Goal: Information Seeking & Learning: Learn about a topic

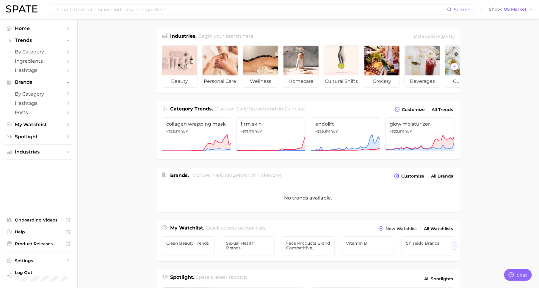
scroll to position [7, 0]
click at [153, 11] on input at bounding box center [251, 9] width 391 height 10
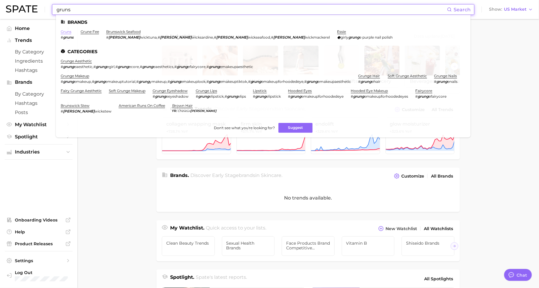
type input "gruns"
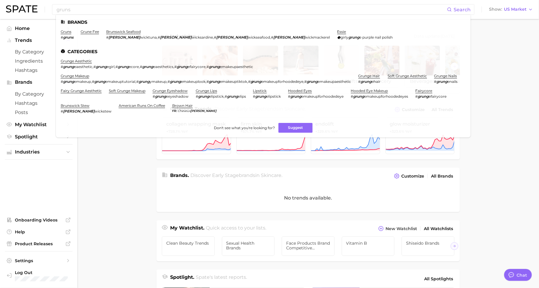
click at [119, 177] on main "Industries. Begin your search here. Data update: [DATE] beauty personal care we…" at bounding box center [307, 244] width 461 height 450
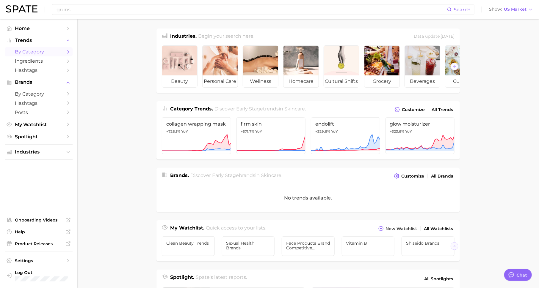
click at [55, 52] on span "by Category" at bounding box center [39, 52] width 48 height 6
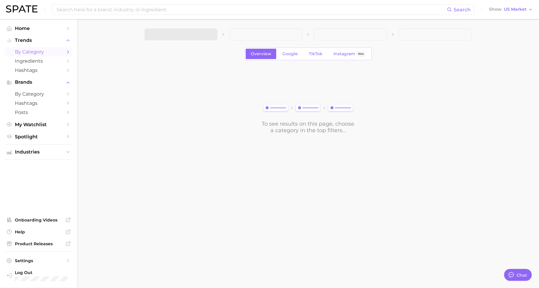
click at [170, 34] on span at bounding box center [180, 35] width 73 height 12
click at [190, 38] on button "1. Choose Category" at bounding box center [180, 35] width 73 height 12
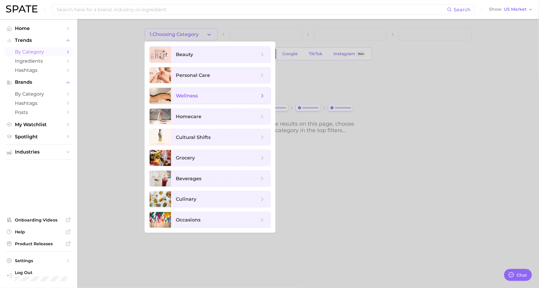
click at [201, 94] on span "wellness" at bounding box center [217, 96] width 83 height 7
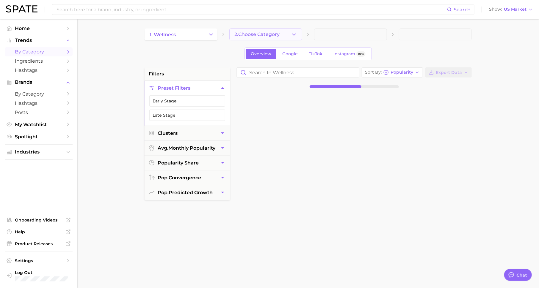
click at [294, 34] on icon "button" at bounding box center [294, 35] width 6 height 6
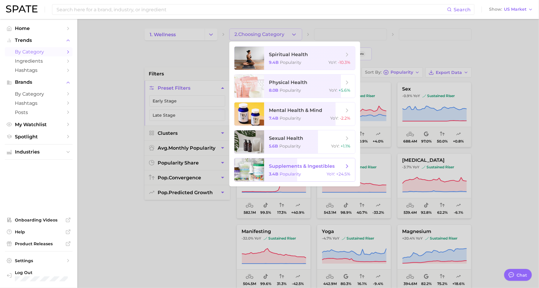
click at [282, 165] on span "supplements & ingestibles" at bounding box center [302, 166] width 66 height 6
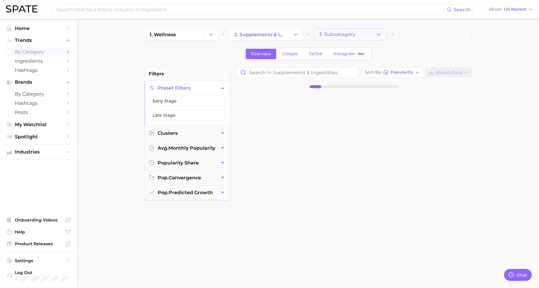
click at [351, 33] on span "3. Subcategory" at bounding box center [337, 34] width 36 height 5
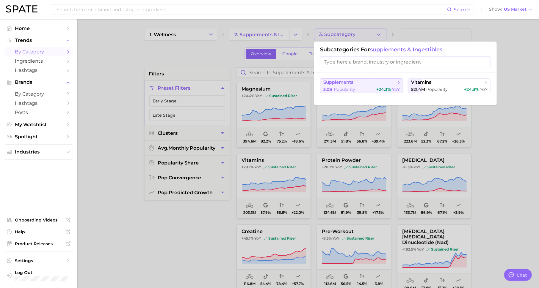
click at [362, 85] on span "supplements" at bounding box center [359, 83] width 72 height 6
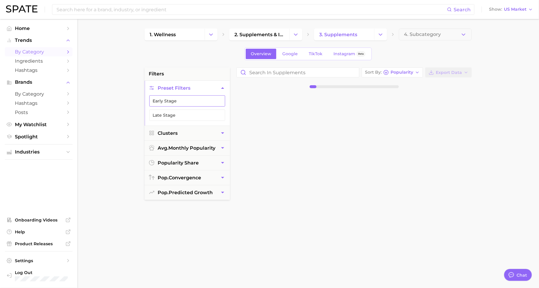
click at [194, 102] on button "Early Stage" at bounding box center [187, 100] width 76 height 11
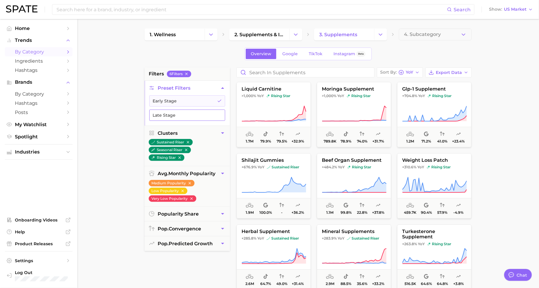
click at [194, 118] on button "Late Stage" at bounding box center [187, 115] width 76 height 11
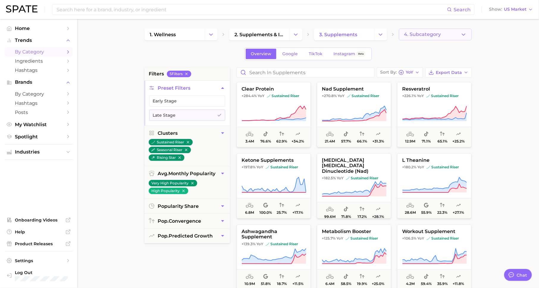
click at [424, 33] on span "4. Subcategory" at bounding box center [422, 34] width 37 height 5
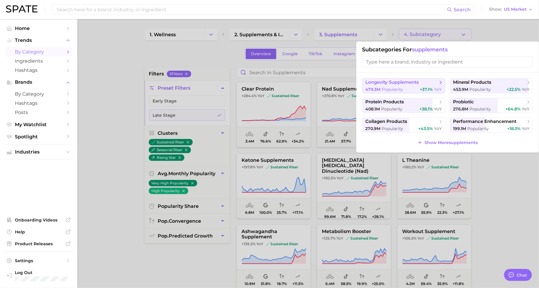
click at [420, 82] on span "longevity supplements" at bounding box center [401, 83] width 72 height 6
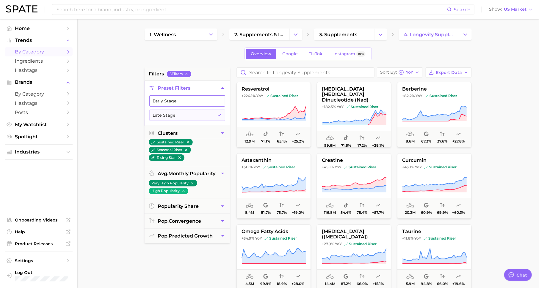
click at [209, 98] on button "Early Stage" at bounding box center [187, 100] width 76 height 11
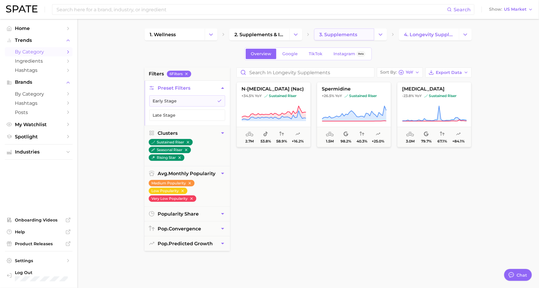
click at [344, 32] on span "3. supplements" at bounding box center [338, 35] width 38 height 6
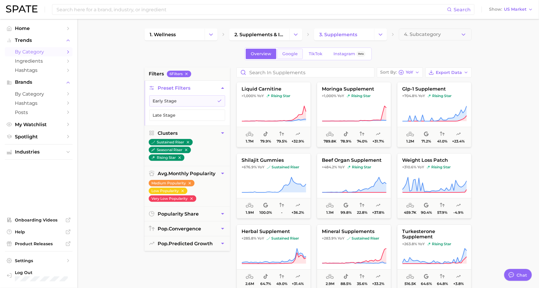
click at [286, 49] on link "Google" at bounding box center [290, 54] width 26 height 10
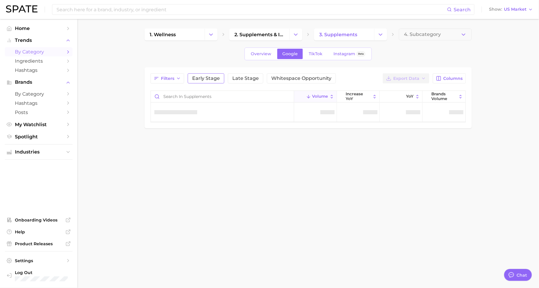
type textarea "x"
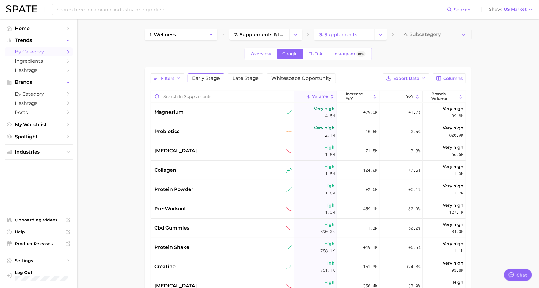
click at [204, 79] on span "Early Stage" at bounding box center [206, 78] width 28 height 5
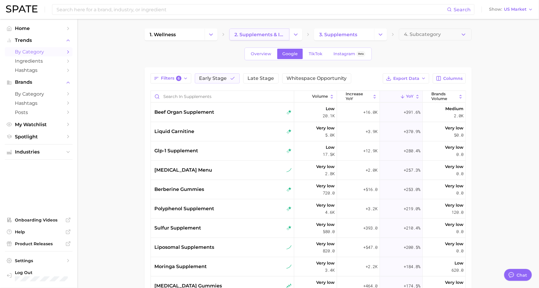
click at [256, 32] on span "2. supplements & ingestibles" at bounding box center [259, 35] width 50 height 6
click at [255, 55] on span "Overview" at bounding box center [261, 53] width 21 height 5
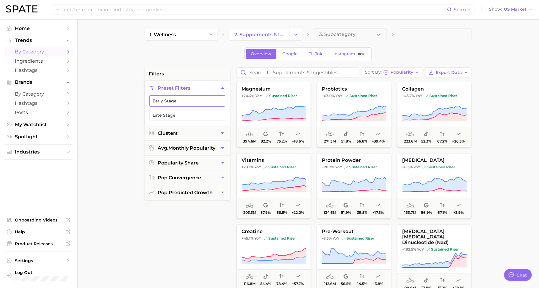
click at [210, 100] on button "Early Stage" at bounding box center [187, 100] width 76 height 11
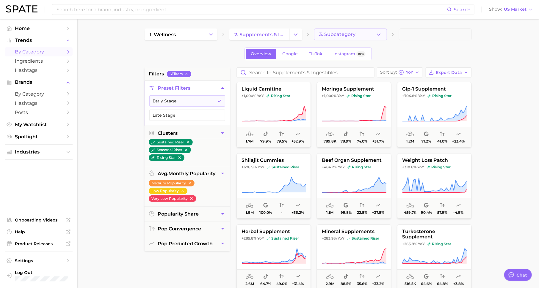
click at [337, 34] on span "3. Subcategory" at bounding box center [337, 34] width 36 height 5
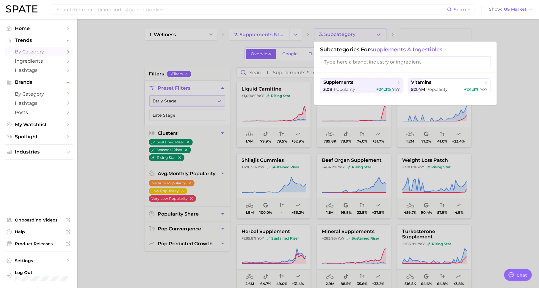
click at [334, 23] on div at bounding box center [269, 144] width 539 height 288
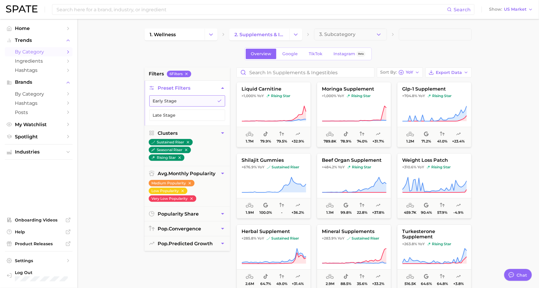
click at [206, 98] on button "Early Stage" at bounding box center [187, 100] width 76 height 11
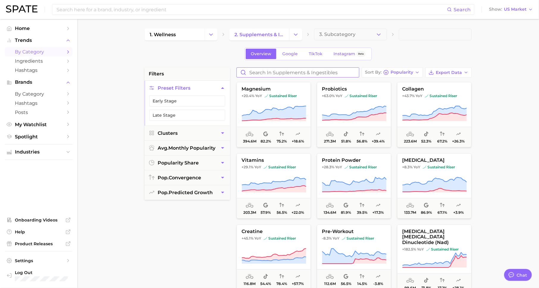
click at [269, 70] on input "Search in supplements & ingestibles" at bounding box center [298, 73] width 122 height 10
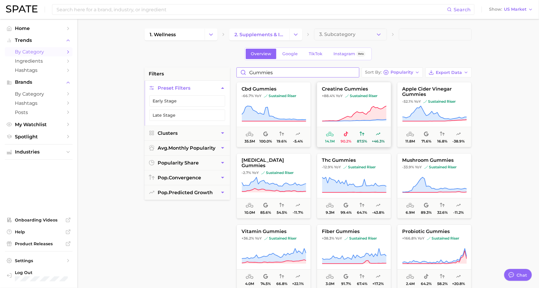
type input "gummies"
click at [334, 108] on icon at bounding box center [354, 114] width 65 height 17
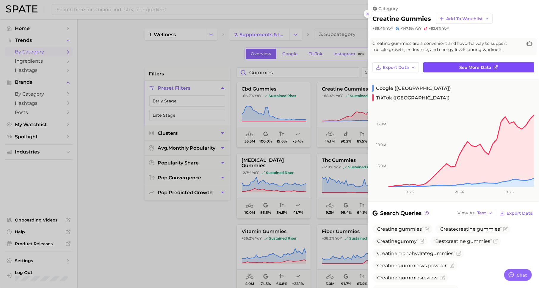
click at [460, 69] on span "See more data" at bounding box center [475, 67] width 32 height 5
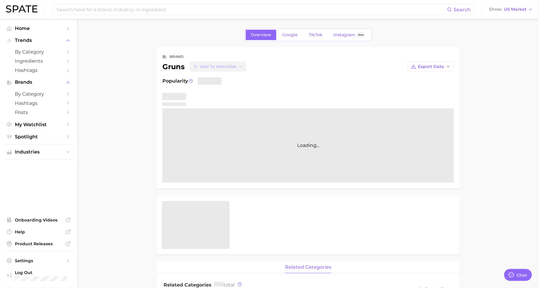
scroll to position [7, 0]
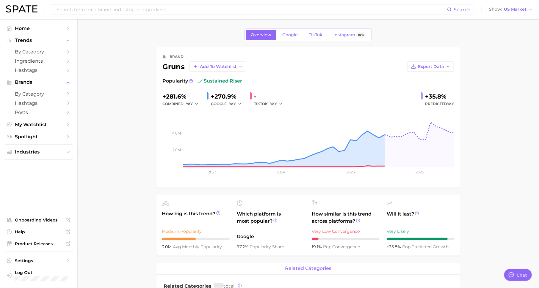
type textarea "x"
click at [294, 30] on link "Google" at bounding box center [290, 35] width 26 height 10
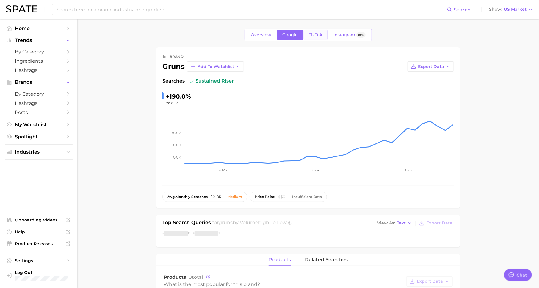
click at [319, 32] on link "TikTok" at bounding box center [315, 35] width 24 height 10
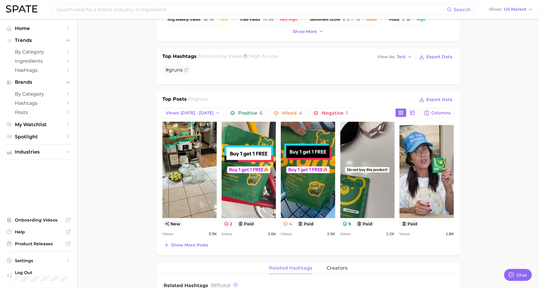
scroll to position [182, 0]
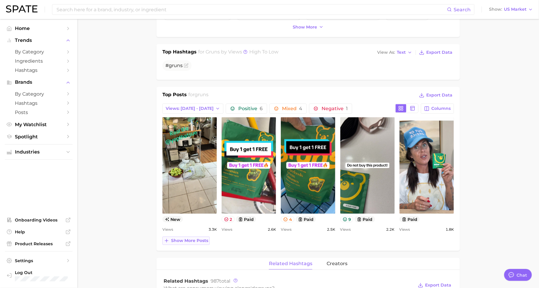
click at [182, 238] on span "Show more posts" at bounding box center [189, 240] width 37 height 5
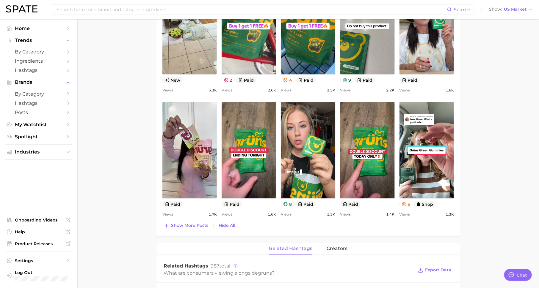
scroll to position [393, 0]
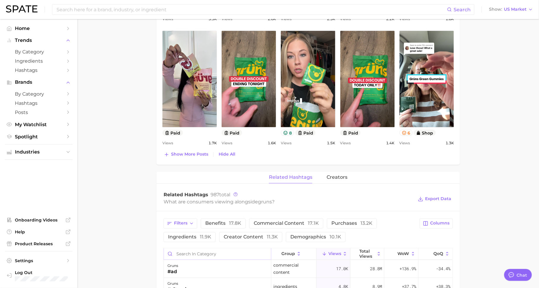
click at [224, 255] on input "Search in category" at bounding box center [217, 254] width 107 height 11
type input "creatine"
click at [265, 253] on input "creatine" at bounding box center [217, 254] width 107 height 11
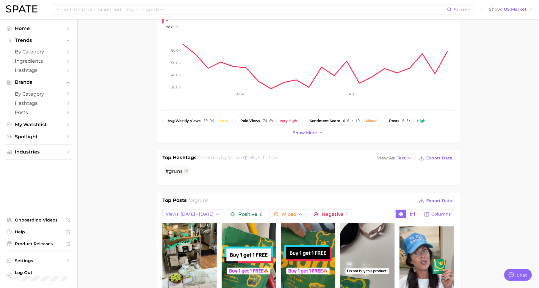
scroll to position [0, 0]
